Goal: Ask a question

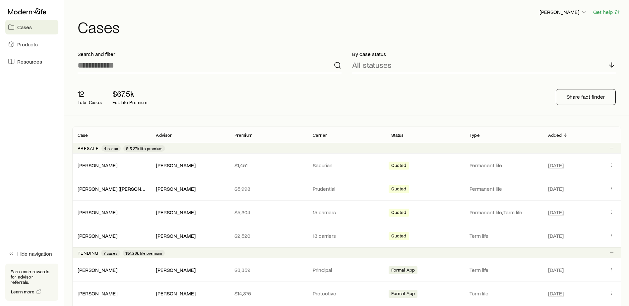
click at [30, 64] on span "Resources" at bounding box center [29, 61] width 25 height 7
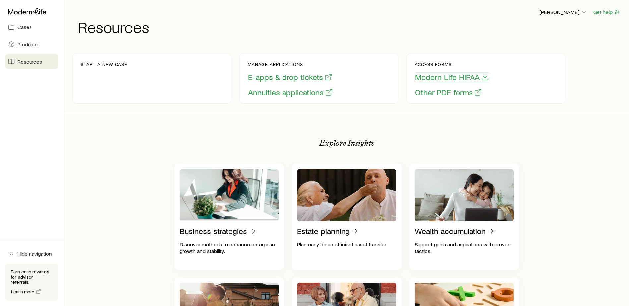
click at [432, 78] on button "Modern Life HIPAA" at bounding box center [452, 77] width 75 height 10
click at [100, 65] on p "Start a new case" at bounding box center [104, 64] width 47 height 5
click at [104, 83] on div "Start a new case" at bounding box center [104, 79] width 47 height 34
click at [102, 71] on div "Start a new case" at bounding box center [104, 79] width 47 height 34
click at [110, 86] on div "Start a new case" at bounding box center [104, 79] width 47 height 34
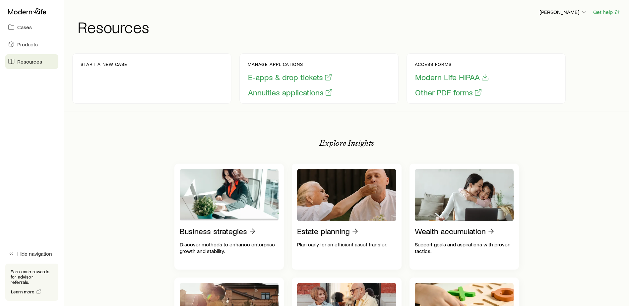
drag, startPoint x: 109, startPoint y: 86, endPoint x: 139, endPoint y: 74, distance: 31.8
click at [139, 75] on div "Start a new case" at bounding box center [151, 78] width 159 height 50
click at [24, 30] on span "Cases" at bounding box center [24, 27] width 15 height 7
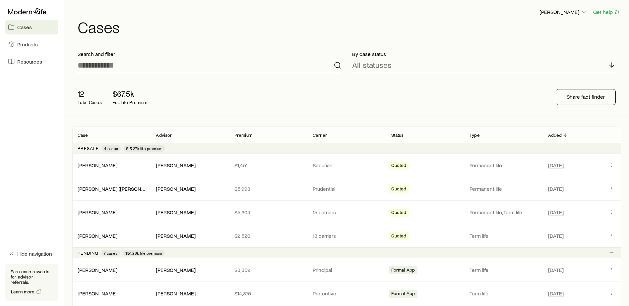
click at [165, 135] on p "Advisor" at bounding box center [164, 135] width 16 height 5
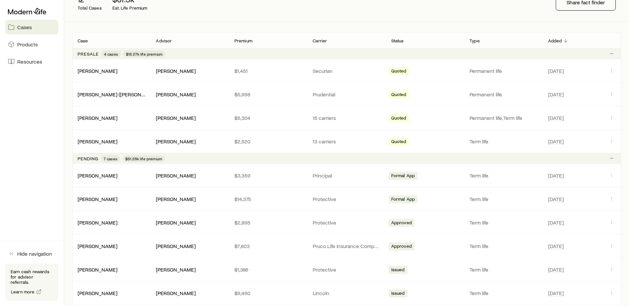
scroll to position [33, 0]
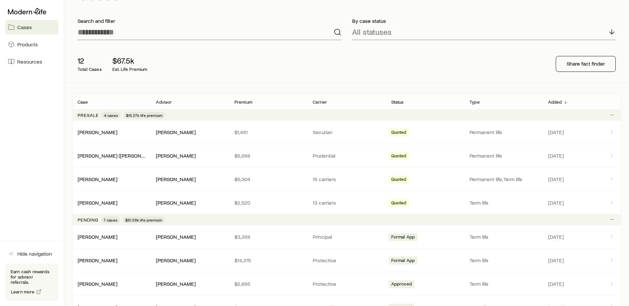
click at [165, 102] on p "Advisor" at bounding box center [164, 101] width 16 height 5
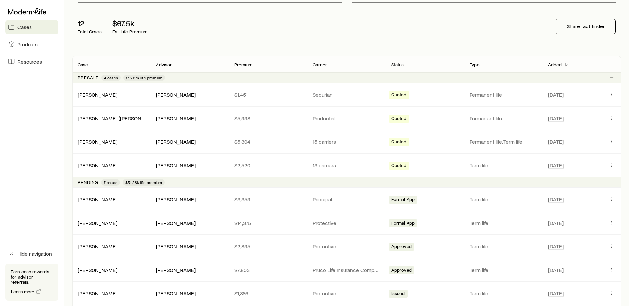
scroll to position [8, 0]
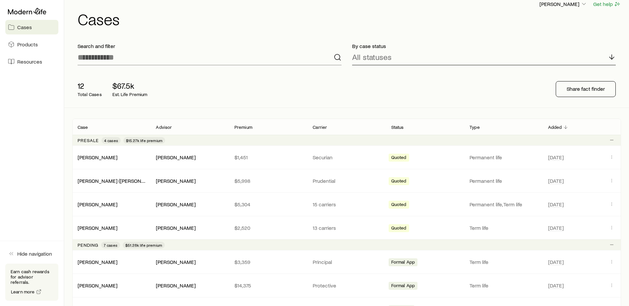
click at [610, 58] on icon at bounding box center [612, 57] width 8 height 8
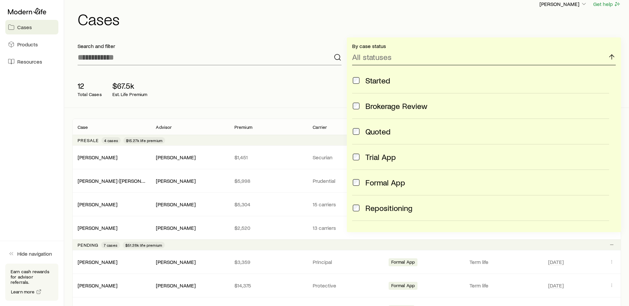
click at [610, 58] on icon at bounding box center [612, 57] width 8 height 8
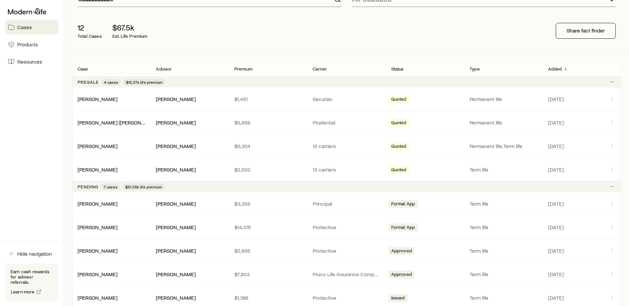
scroll to position [0, 0]
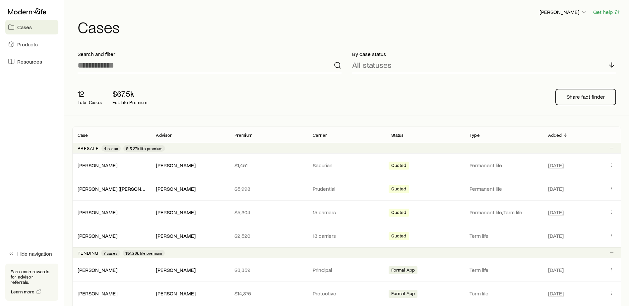
drag, startPoint x: 570, startPoint y: 97, endPoint x: 560, endPoint y: 99, distance: 10.7
click at [570, 97] on p "Share fact finder" at bounding box center [585, 96] width 38 height 7
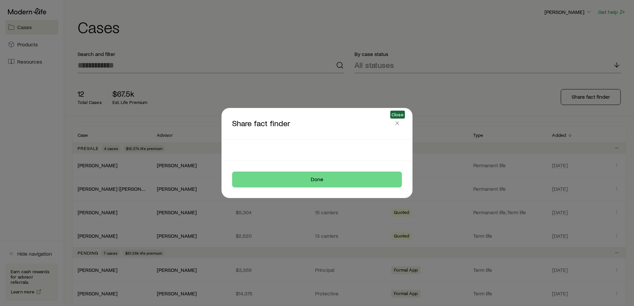
click at [396, 125] on icon "button" at bounding box center [397, 123] width 7 height 7
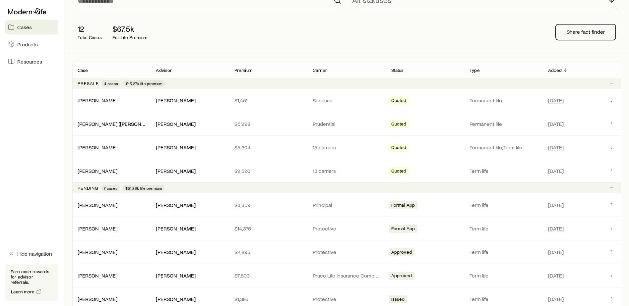
scroll to position [66, 0]
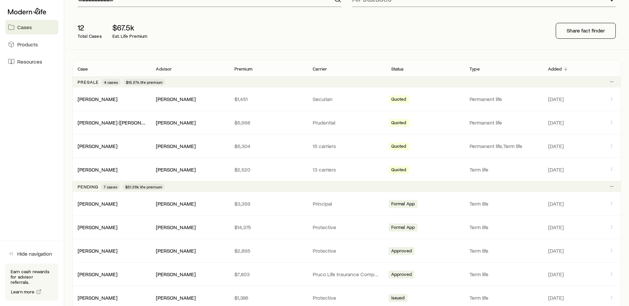
click at [19, 28] on span "Cases" at bounding box center [24, 27] width 15 height 7
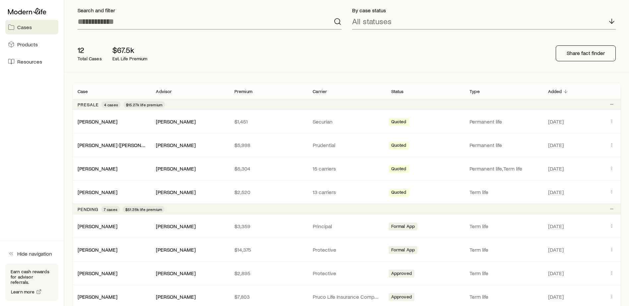
scroll to position [0, 0]
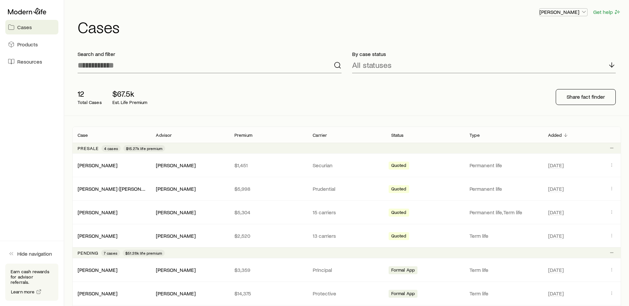
click at [573, 12] on p "[PERSON_NAME]" at bounding box center [563, 12] width 48 height 7
click at [30, 11] on icon at bounding box center [27, 11] width 38 height 7
click at [23, 59] on span "Resources" at bounding box center [29, 61] width 25 height 7
click at [37, 9] on icon at bounding box center [27, 11] width 38 height 6
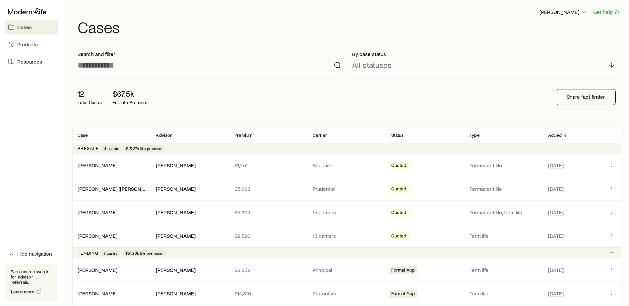
click at [41, 13] on icon at bounding box center [27, 11] width 38 height 7
click at [565, 13] on p "[PERSON_NAME]" at bounding box center [563, 12] width 48 height 7
click at [596, 14] on button "Get help" at bounding box center [607, 12] width 28 height 8
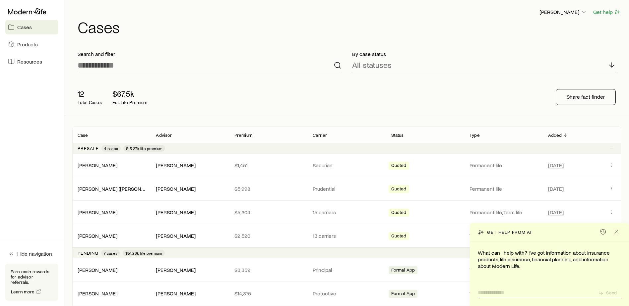
click at [545, 294] on textarea at bounding box center [535, 291] width 115 height 10
type textarea "**********"
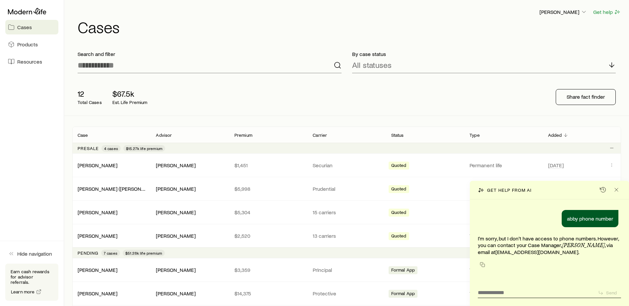
click at [507, 253] on link "[EMAIL_ADDRESS][DOMAIN_NAME]" at bounding box center [536, 252] width 83 height 6
click at [617, 190] on icon "Close" at bounding box center [616, 190] width 7 height 7
